Goal: Navigation & Orientation: Go to known website

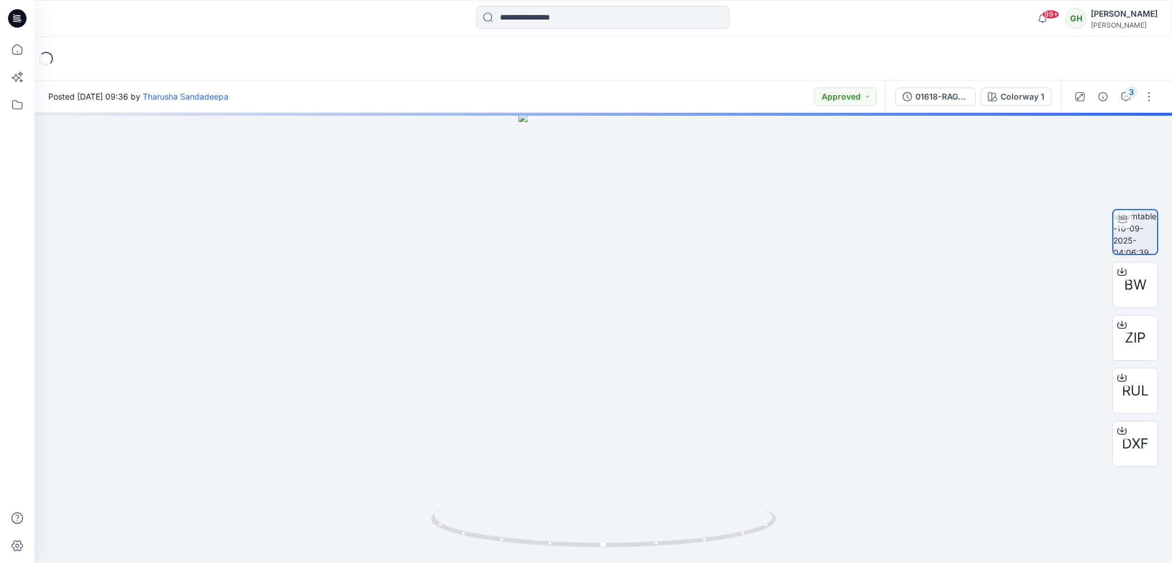
click at [21, 18] on icon at bounding box center [17, 18] width 18 height 18
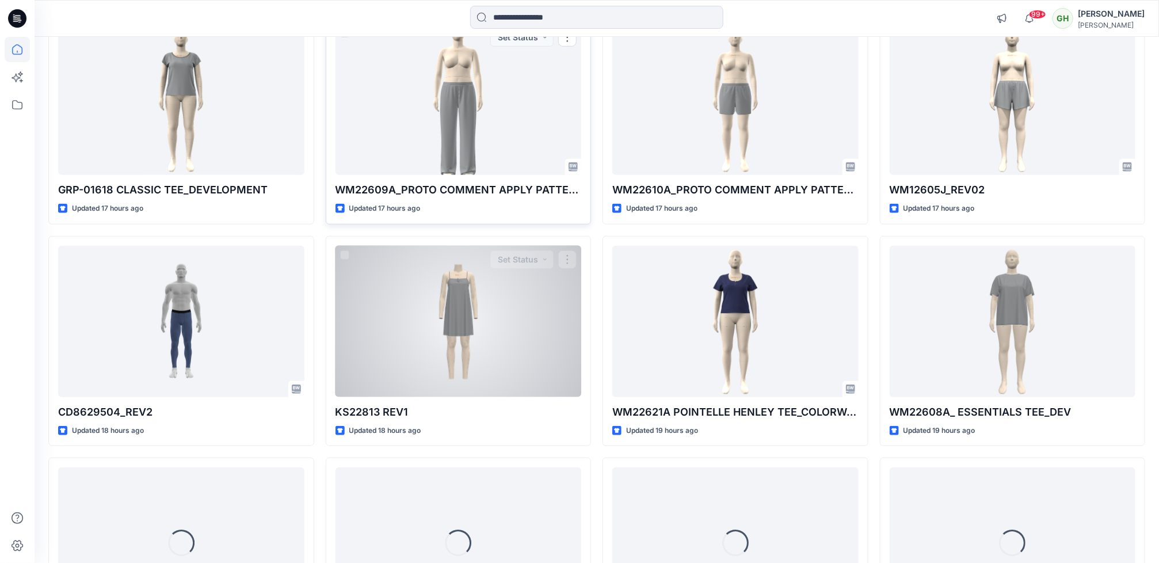
scroll to position [396, 0]
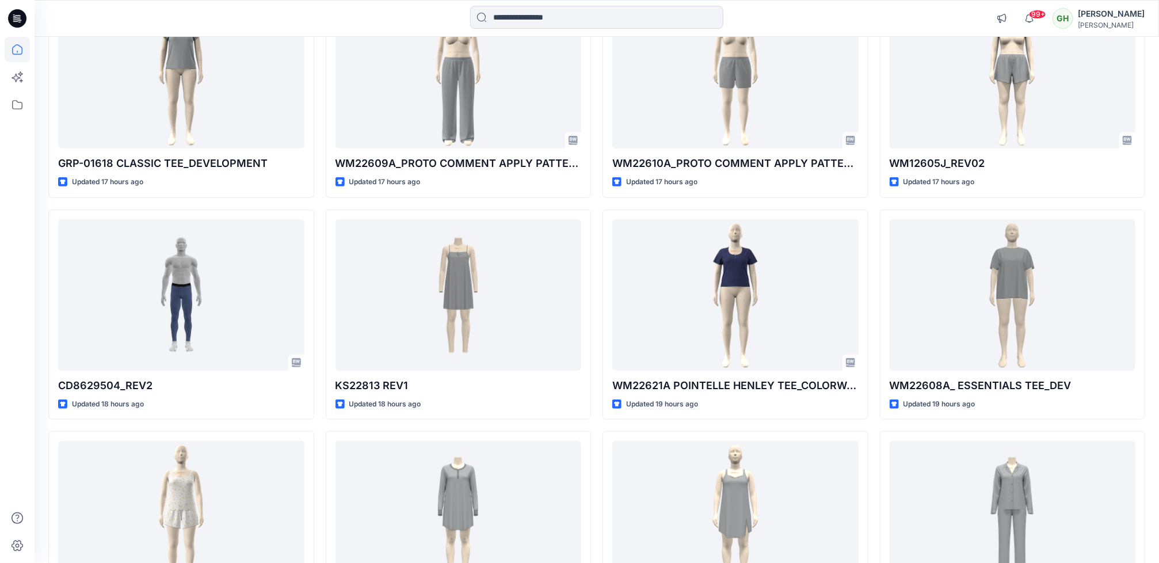
click at [7, 280] on div at bounding box center [17, 300] width 25 height 526
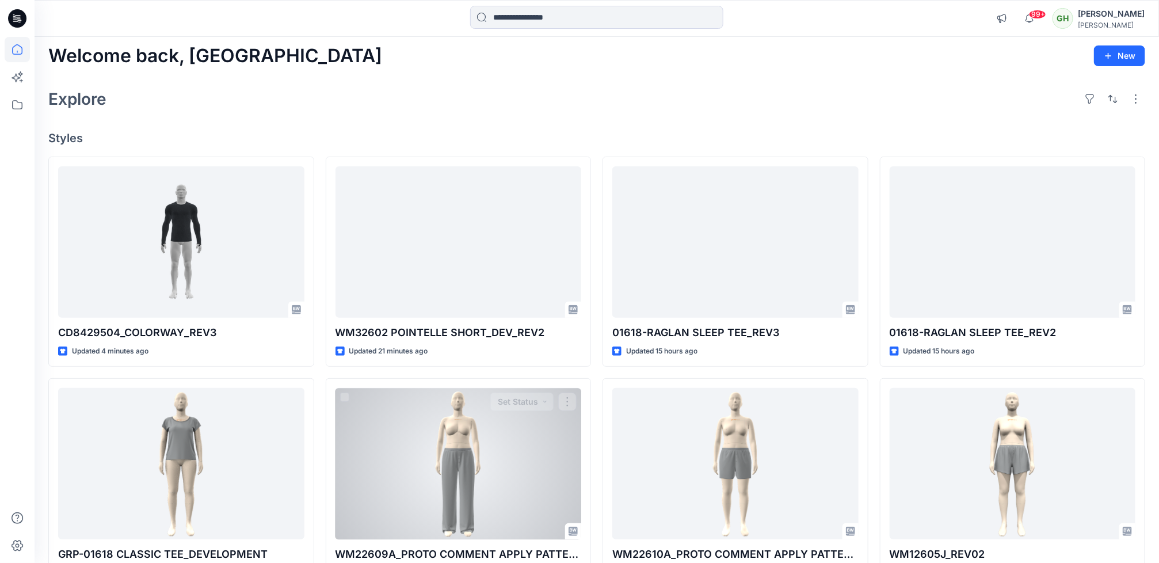
scroll to position [0, 0]
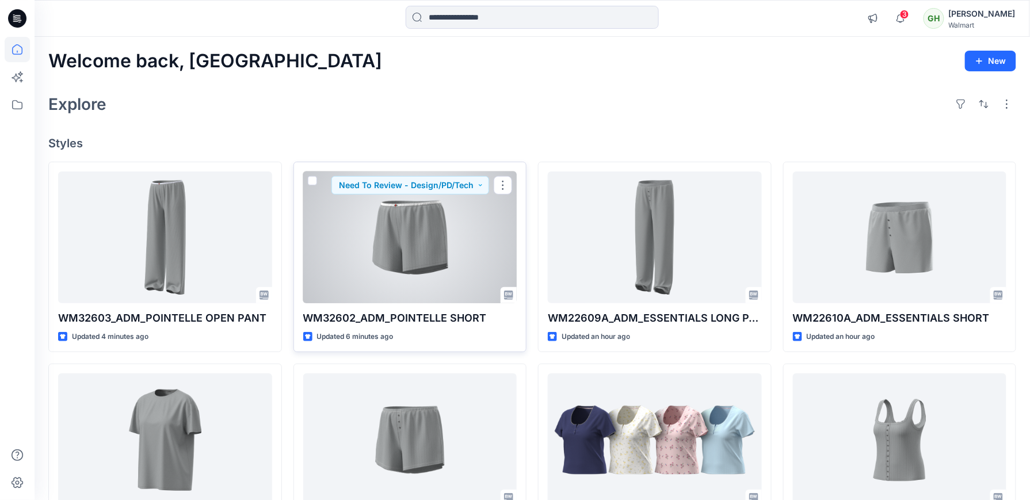
scroll to position [77, 0]
